Goal: Information Seeking & Learning: Learn about a topic

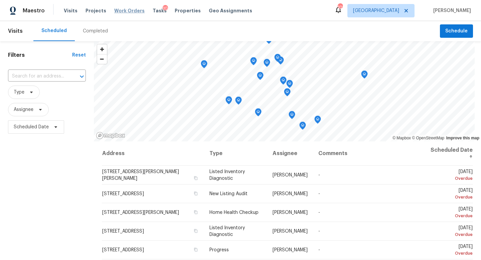
click at [130, 13] on span "Work Orders" at bounding box center [129, 10] width 30 height 7
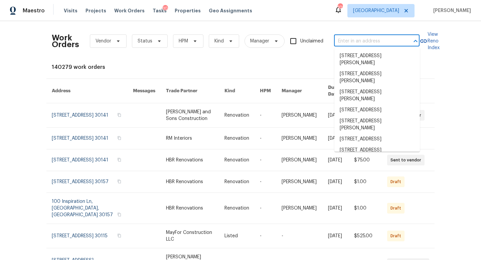
click at [345, 41] on input "text" at bounding box center [367, 41] width 67 height 10
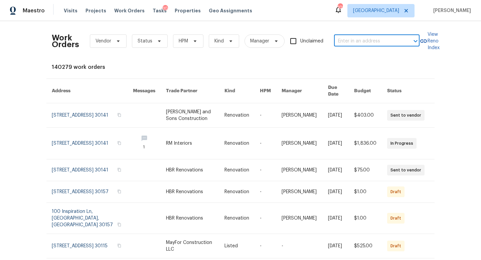
paste input "[STREET_ADDRESS][PERSON_NAME]"
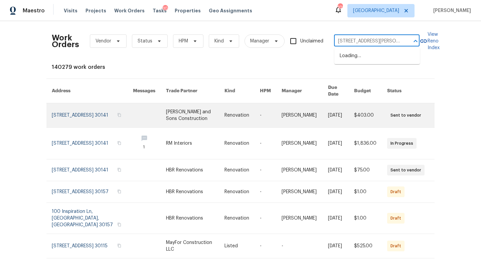
type input "[STREET_ADDRESS][PERSON_NAME]"
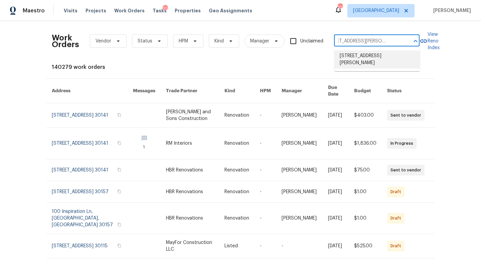
click at [356, 56] on li "[STREET_ADDRESS][PERSON_NAME]" at bounding box center [378, 59] width 86 height 18
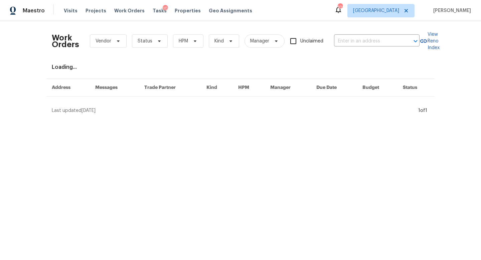
type input "[STREET_ADDRESS][PERSON_NAME]"
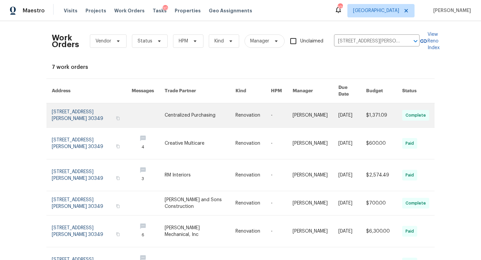
click at [96, 105] on link at bounding box center [92, 115] width 80 height 24
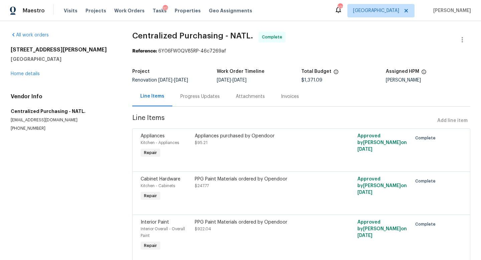
click at [36, 77] on div "[STREET_ADDRESS][PERSON_NAME] Home details" at bounding box center [64, 61] width 106 height 31
click at [35, 75] on link "Home details" at bounding box center [25, 74] width 29 height 5
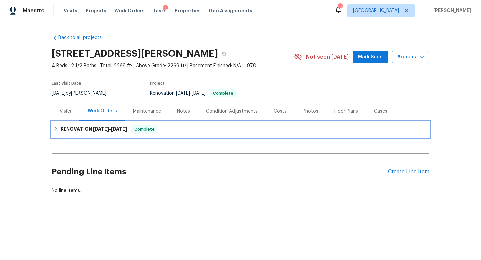
click at [98, 122] on div "RENOVATION [DATE] - [DATE] Complete" at bounding box center [241, 129] width 378 height 16
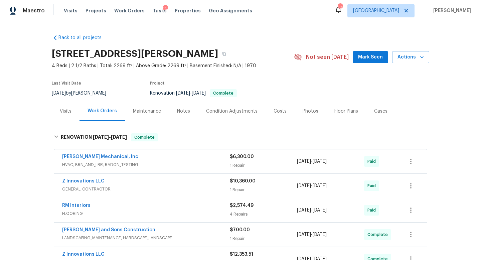
click at [282, 112] on div "Costs" at bounding box center [280, 111] width 13 height 7
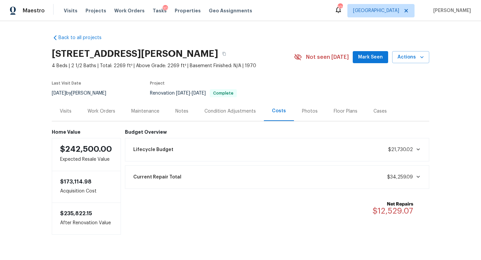
click at [107, 113] on div "Work Orders" at bounding box center [102, 111] width 28 height 7
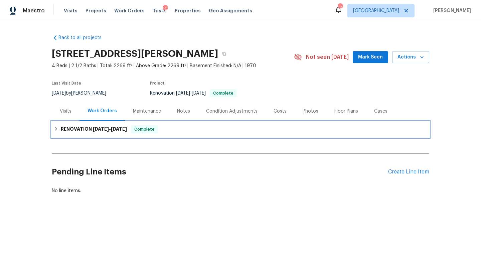
click at [116, 128] on span "[DATE]" at bounding box center [119, 129] width 16 height 5
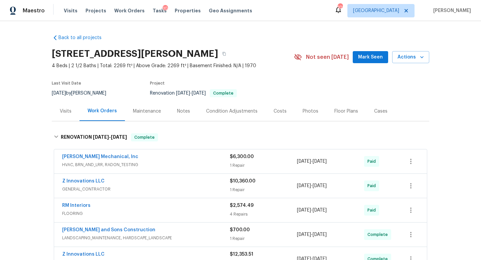
click at [278, 112] on div "Costs" at bounding box center [280, 111] width 13 height 7
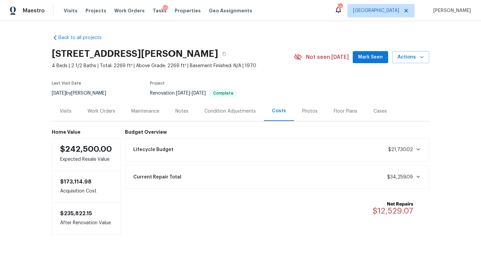
click at [242, 114] on div "Condition Adjustments" at bounding box center [230, 111] width 68 height 20
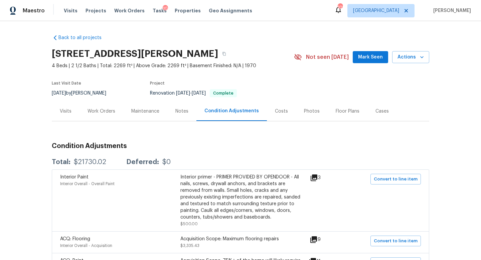
click at [280, 112] on div "Costs" at bounding box center [281, 111] width 13 height 7
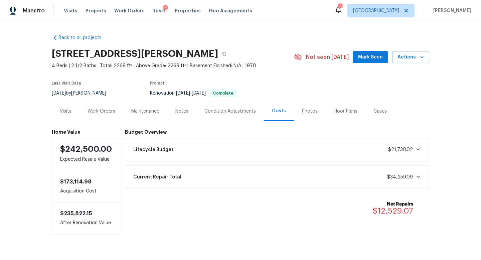
click at [72, 113] on div "Visits" at bounding box center [66, 111] width 28 height 20
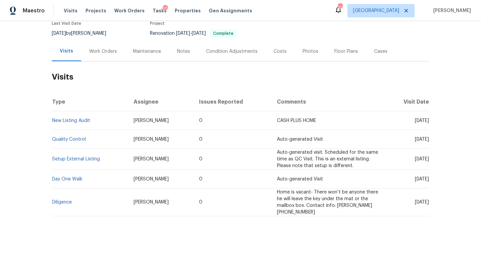
scroll to position [61, 0]
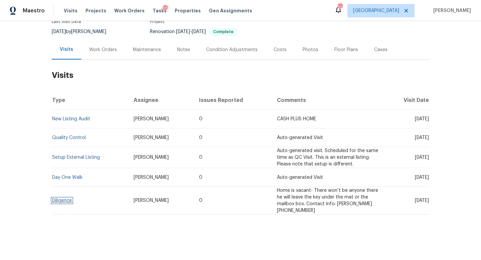
click at [67, 199] on link "Diligence" at bounding box center [62, 200] width 20 height 5
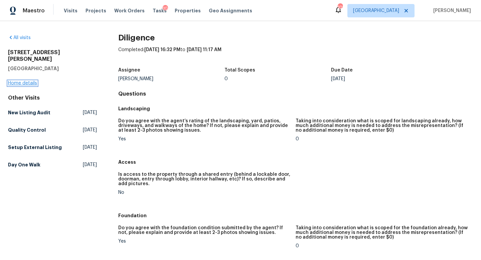
click at [30, 81] on link "Home details" at bounding box center [22, 83] width 29 height 5
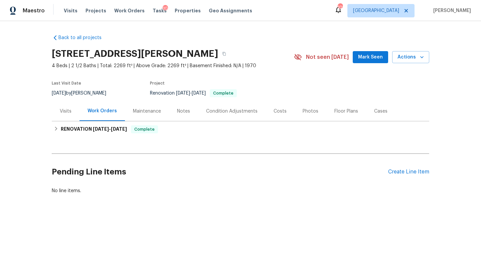
click at [146, 116] on div "Maintenance" at bounding box center [147, 111] width 44 height 20
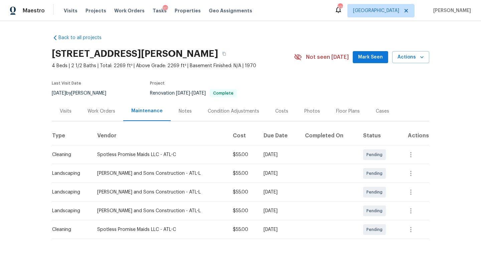
click at [188, 113] on div "Notes" at bounding box center [185, 111] width 13 height 7
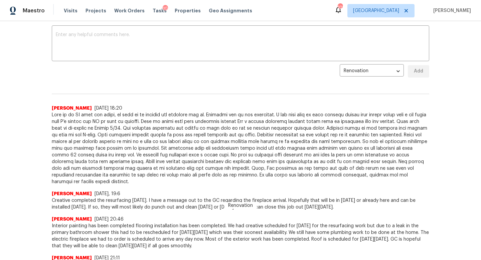
scroll to position [113, 0]
